Goal: Navigation & Orientation: Find specific page/section

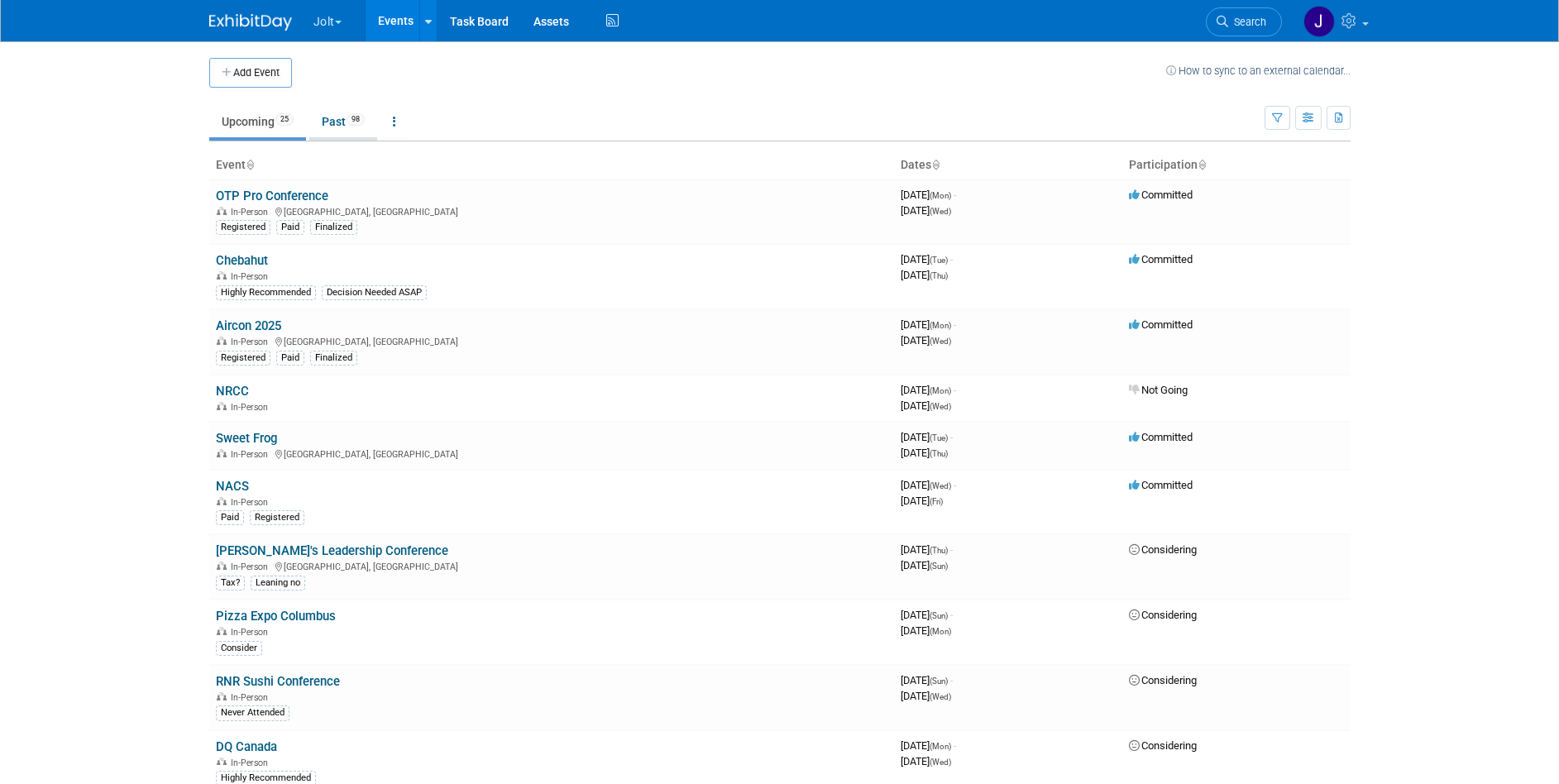
click at [344, 122] on link "Past 98" at bounding box center [343, 121] width 68 height 32
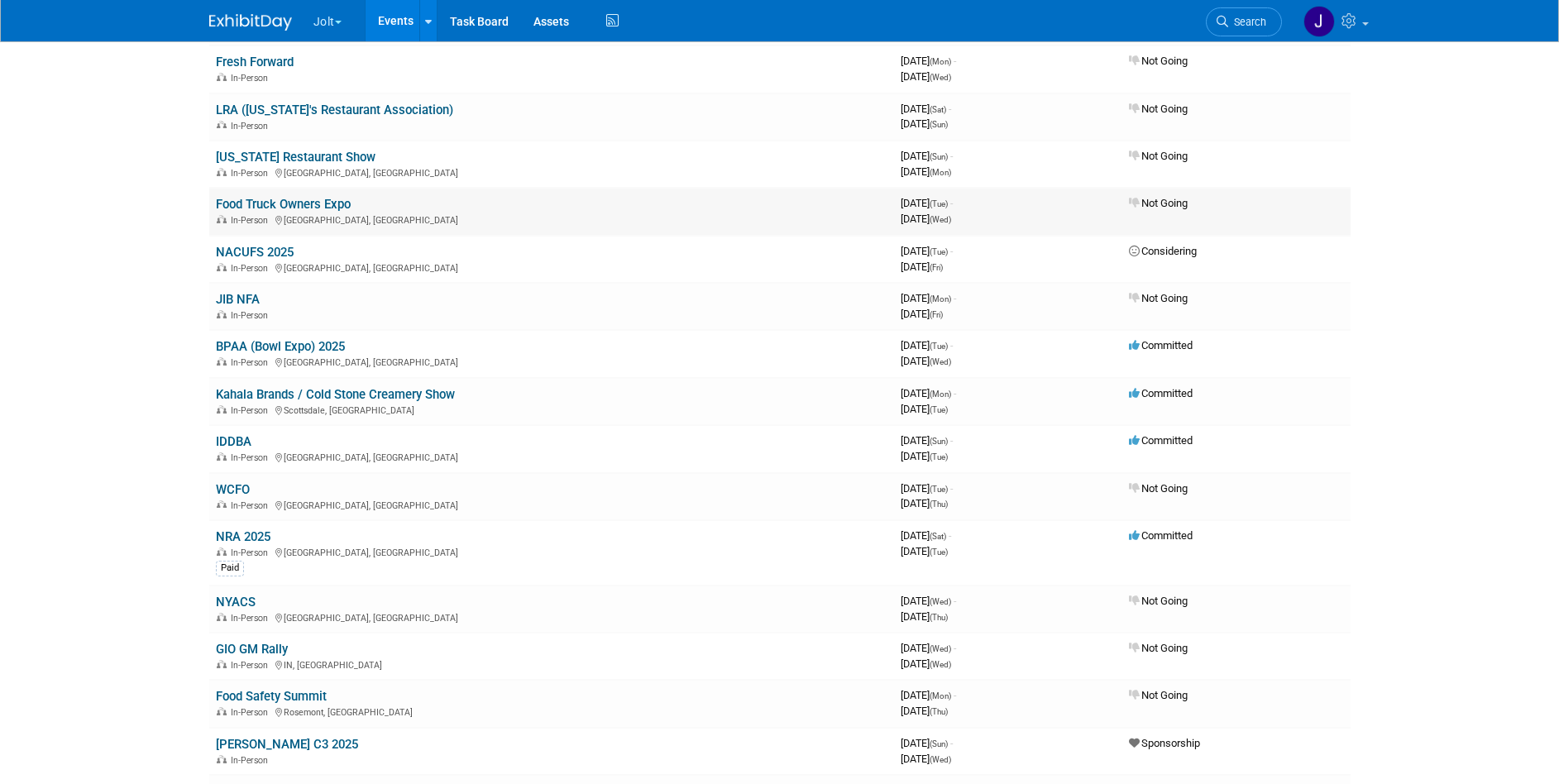
scroll to position [335, 0]
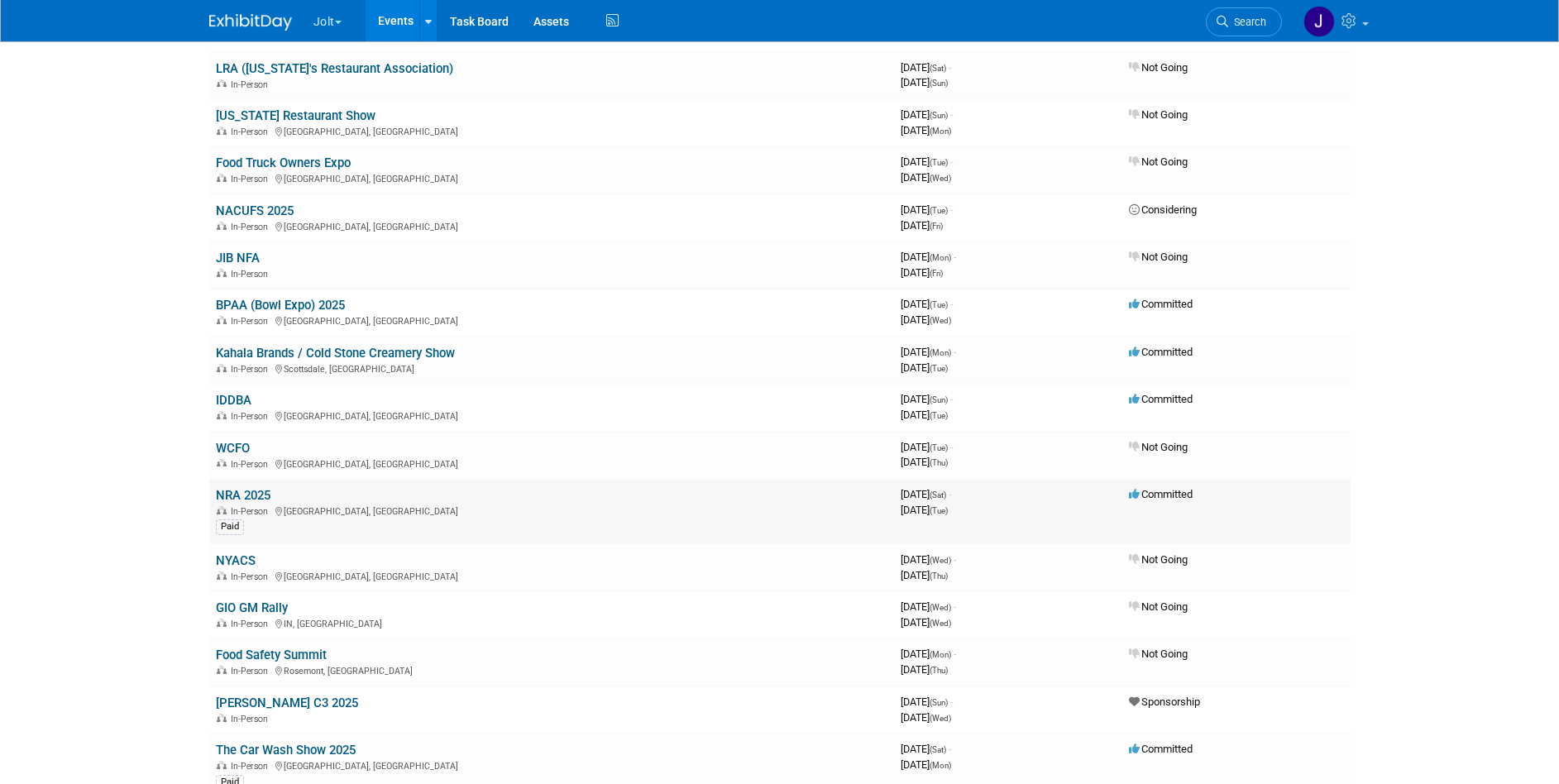
click at [241, 496] on link "NRA 2025" at bounding box center [243, 496] width 54 height 15
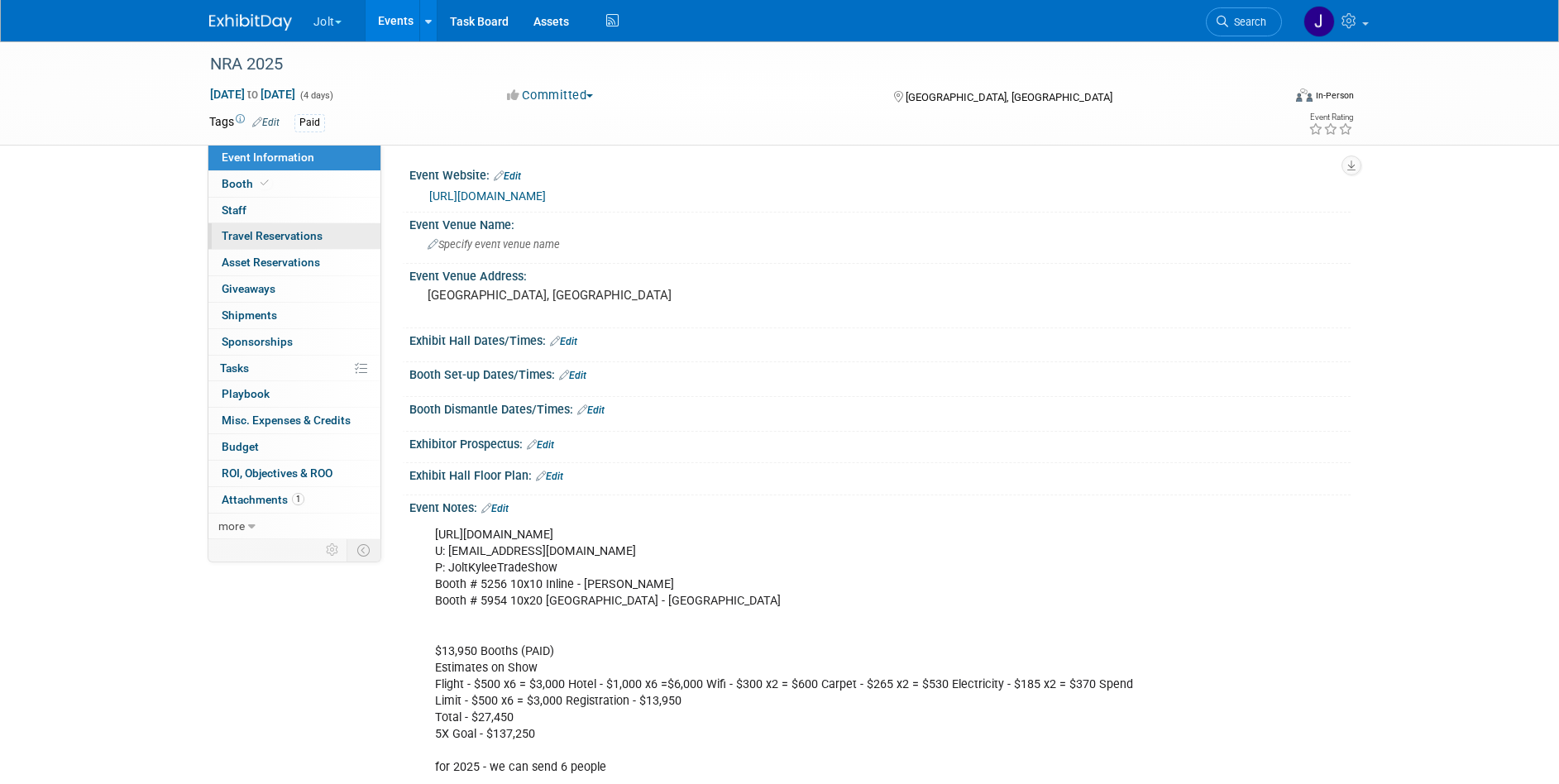
click at [301, 241] on span "Travel Reservations 0" at bounding box center [272, 236] width 101 height 13
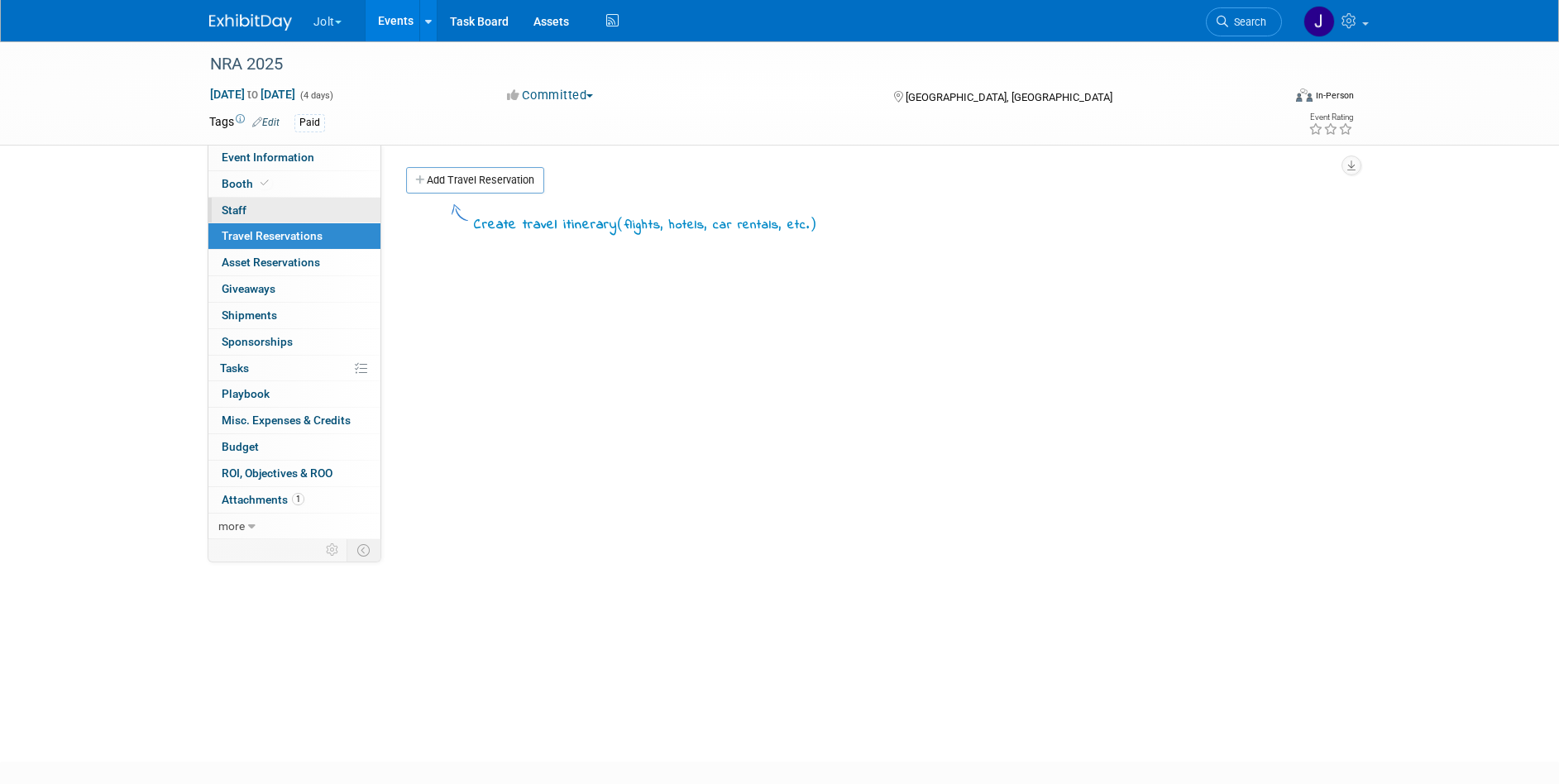
click at [287, 210] on link "0 Staff 0" at bounding box center [294, 210] width 172 height 26
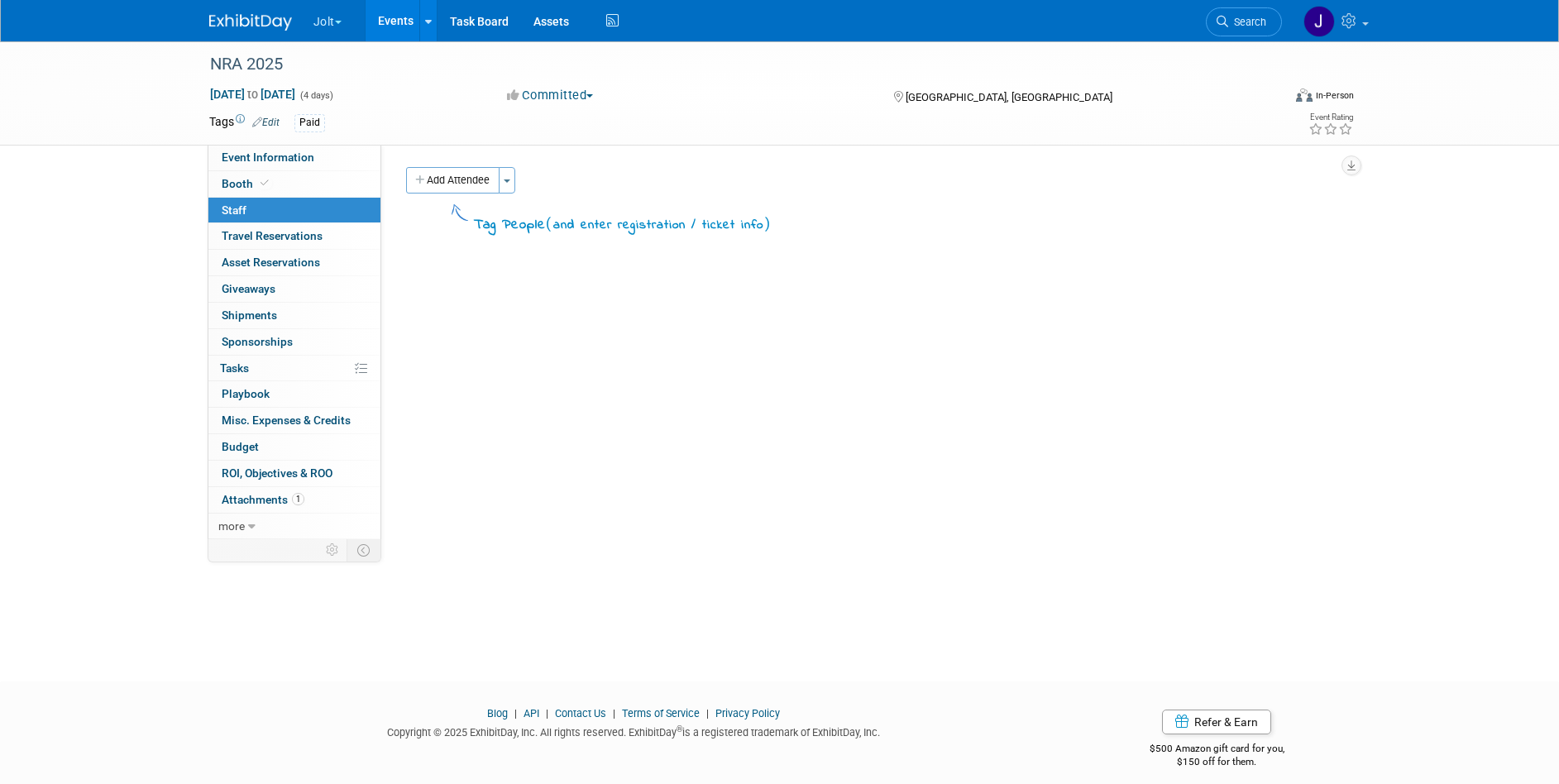
click at [578, 452] on div "Event Website: Edit https://www.nationalrestaurantshow.com/ Event Venue Name: S…" at bounding box center [865, 341] width 969 height 394
